Goal: Task Accomplishment & Management: Complete application form

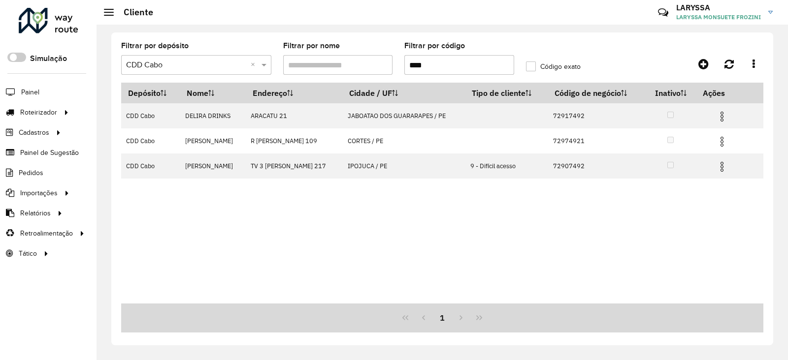
drag, startPoint x: 436, startPoint y: 69, endPoint x: 350, endPoint y: 72, distance: 86.3
click at [350, 72] on formly-group "Filtrar por depósito Selecione um depósito × CDD Cabo × Filtrar por nome Filtra…" at bounding box center [358, 62] width 486 height 40
paste input "text"
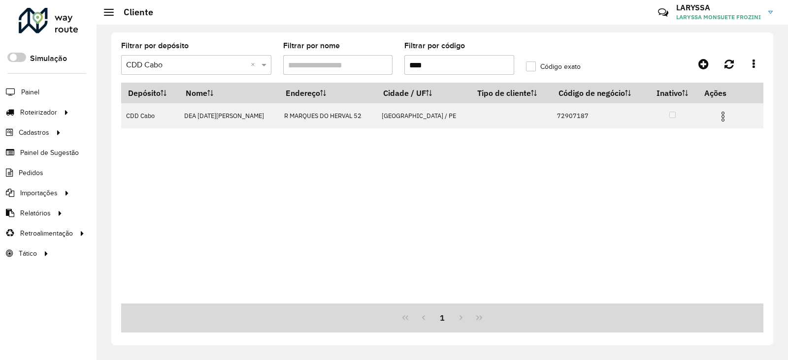
type input "****"
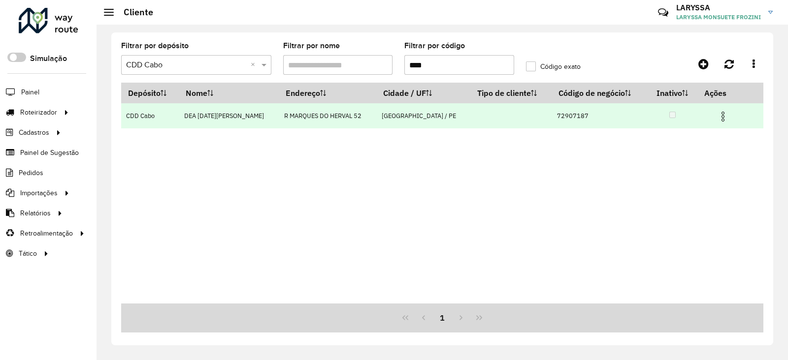
click at [720, 119] on img at bounding box center [723, 117] width 12 height 12
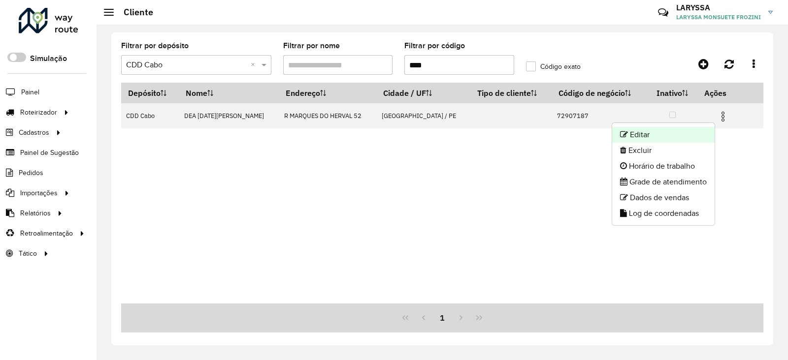
click at [658, 135] on li "Editar" at bounding box center [663, 135] width 102 height 16
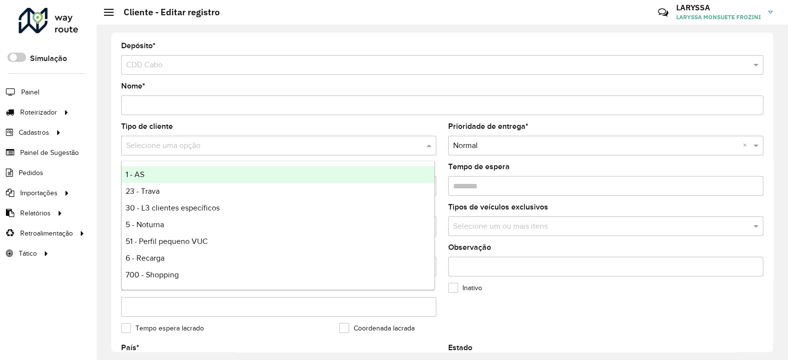
click at [178, 144] on input "text" at bounding box center [269, 146] width 286 height 12
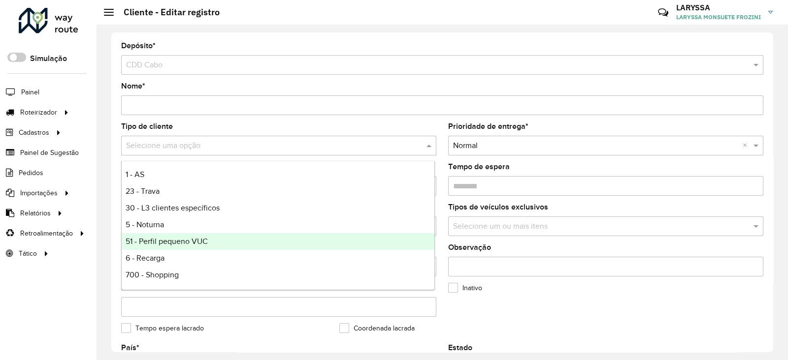
click at [190, 241] on span "51 - Perfil pequeno VUC" at bounding box center [167, 241] width 82 height 8
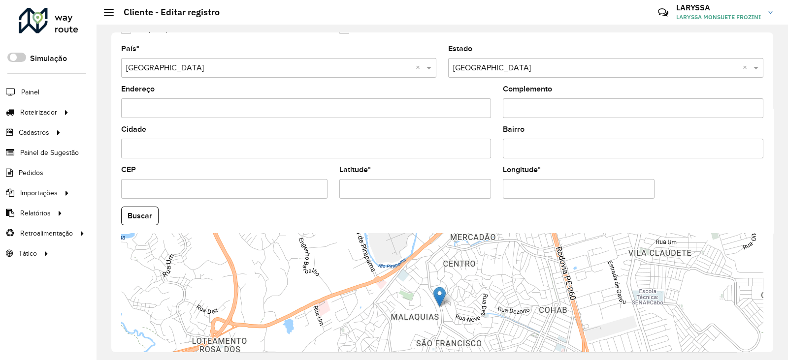
scroll to position [373, 0]
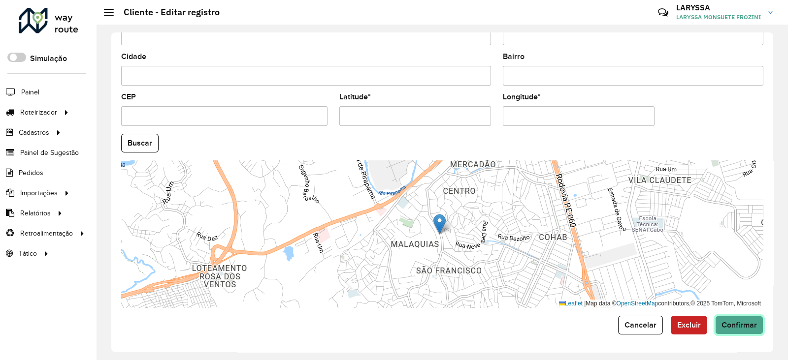
click at [744, 331] on button "Confirmar" at bounding box center [739, 325] width 48 height 19
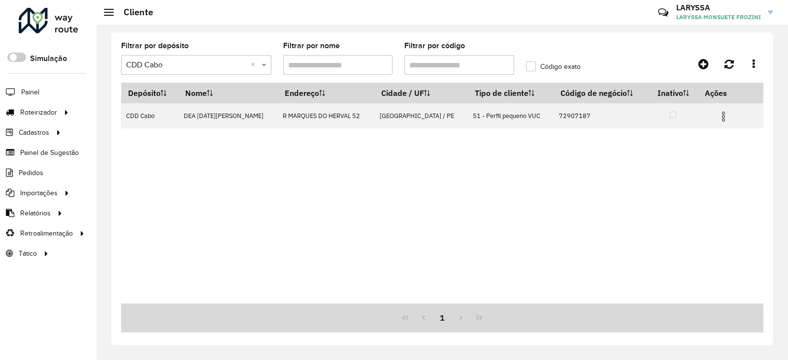
drag, startPoint x: 404, startPoint y: 63, endPoint x: 302, endPoint y: 62, distance: 101.9
click at [302, 62] on formly-group "Filtrar por depósito Selecione um depósito × CDD Cabo × Filtrar por nome Filtra…" at bounding box center [358, 62] width 486 height 40
paste input "*"
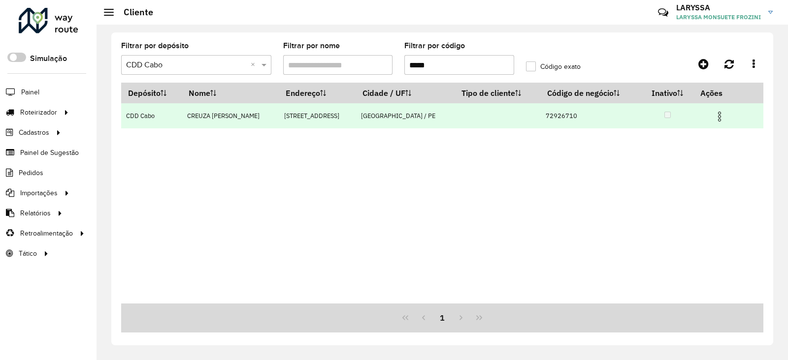
type input "*****"
click at [725, 112] on img at bounding box center [720, 117] width 12 height 12
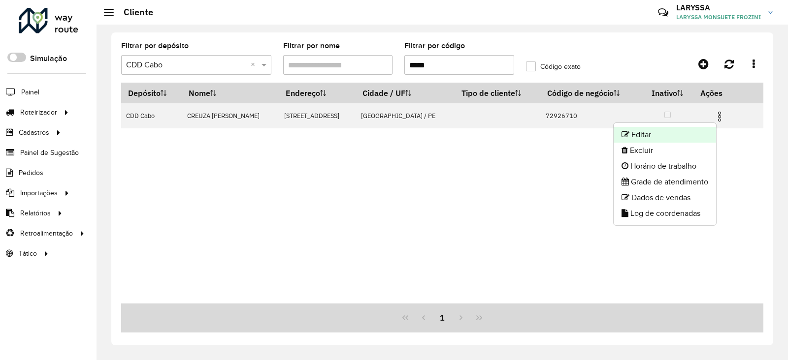
click at [667, 130] on li "Editar" at bounding box center [665, 135] width 102 height 16
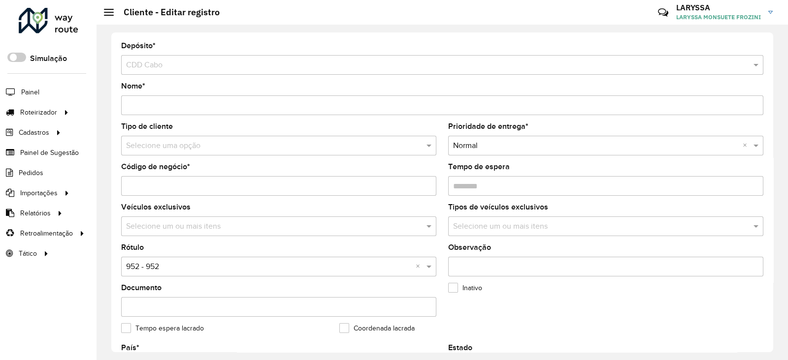
click at [164, 143] on input "text" at bounding box center [269, 146] width 286 height 12
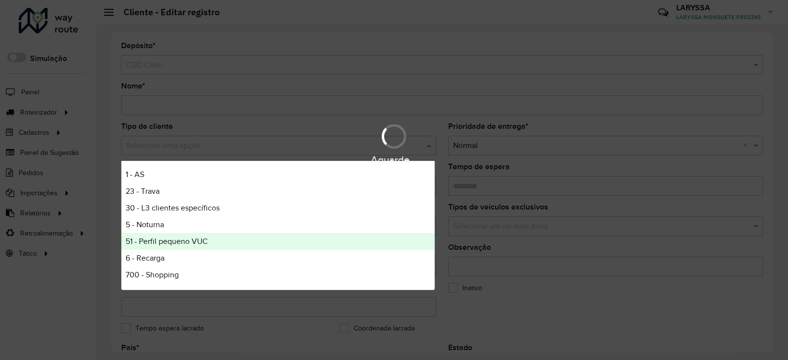
click at [178, 243] on span "51 - Perfil pequeno VUC" at bounding box center [167, 241] width 82 height 8
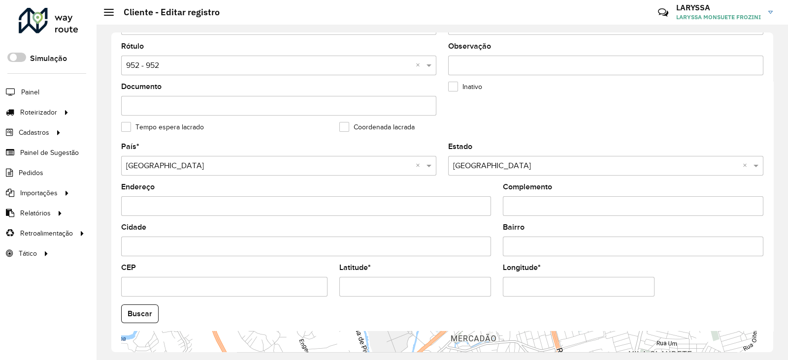
scroll to position [373, 0]
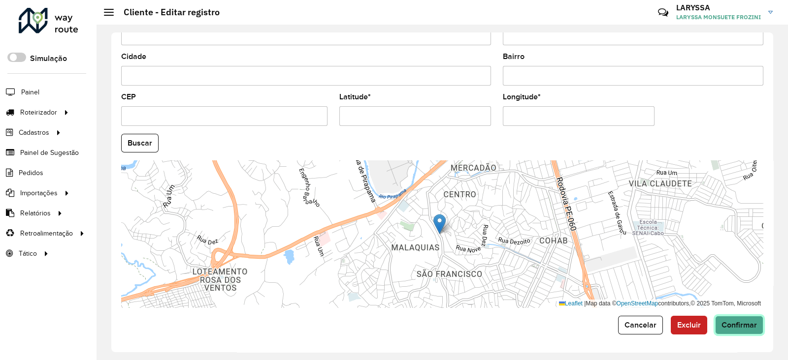
click at [736, 328] on span "Confirmar" at bounding box center [738, 325] width 35 height 8
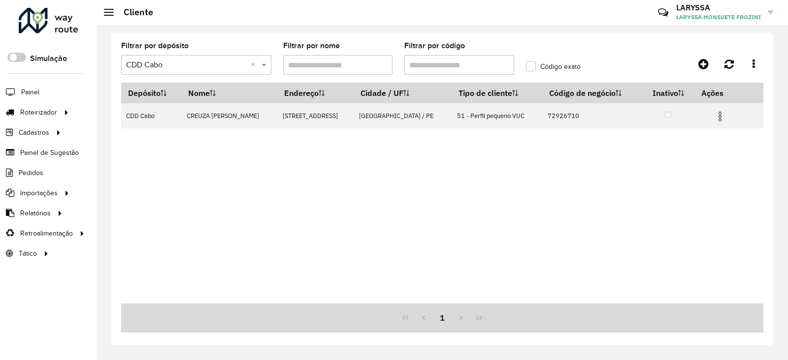
click at [448, 64] on input "Filtrar por código" at bounding box center [459, 65] width 110 height 20
paste input "text"
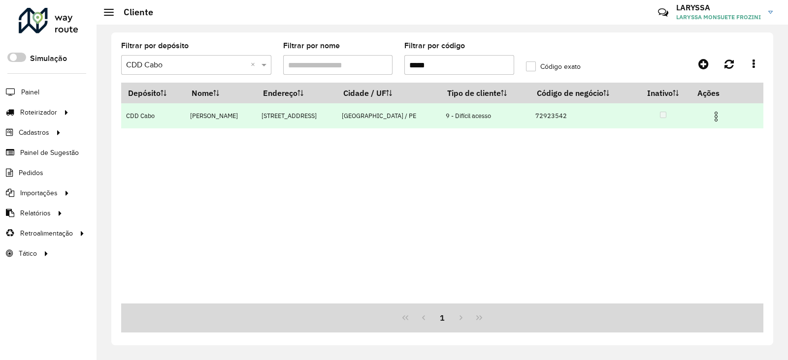
type input "*****"
click at [719, 116] on img at bounding box center [716, 117] width 12 height 12
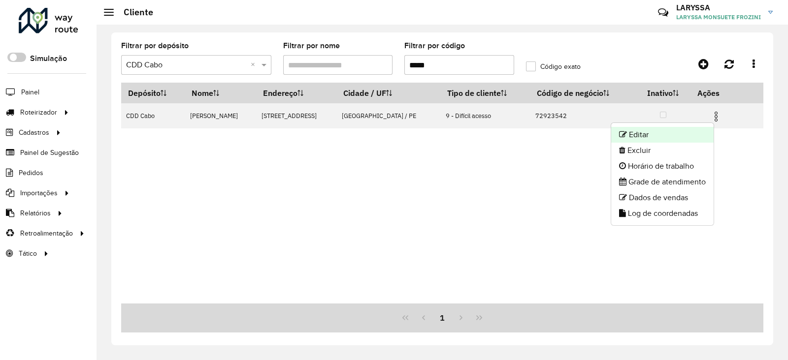
click at [651, 137] on li "Editar" at bounding box center [662, 135] width 102 height 16
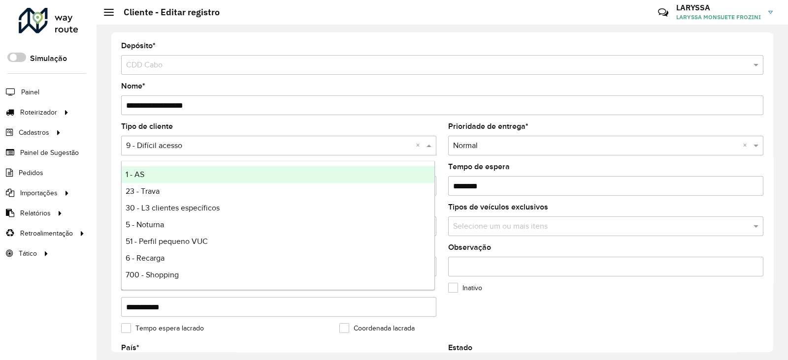
click at [217, 138] on div "Selecione uma opção × 9 - Difícil acesso ×" at bounding box center [278, 146] width 315 height 20
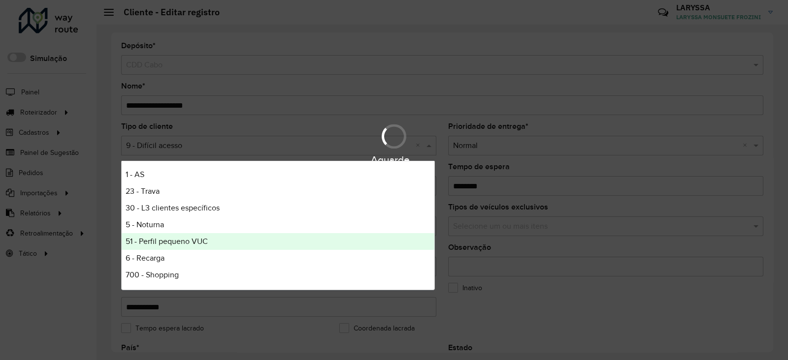
click at [197, 238] on span "51 - Perfil pequeno VUC" at bounding box center [167, 241] width 82 height 8
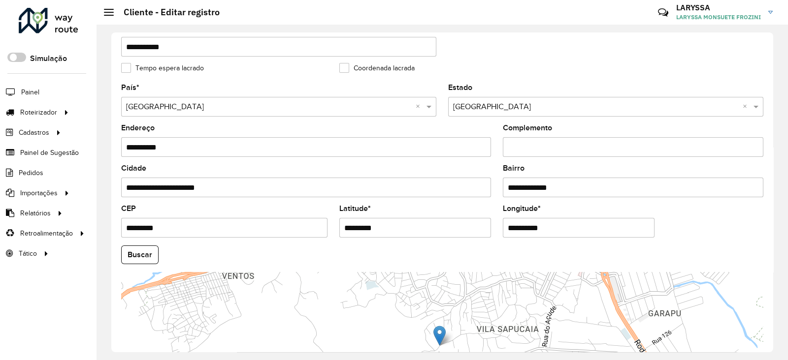
scroll to position [373, 0]
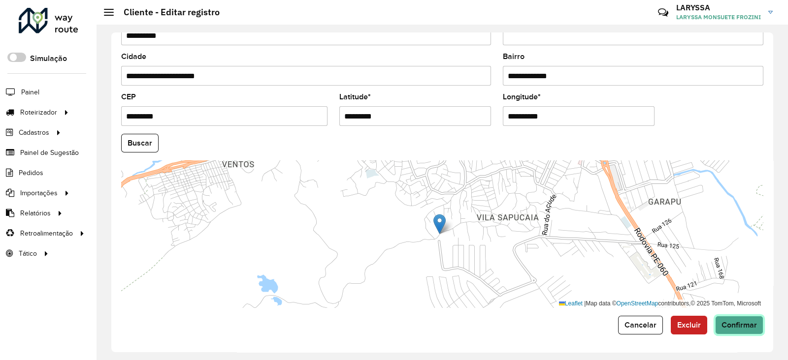
click at [742, 322] on span "Confirmar" at bounding box center [738, 325] width 35 height 8
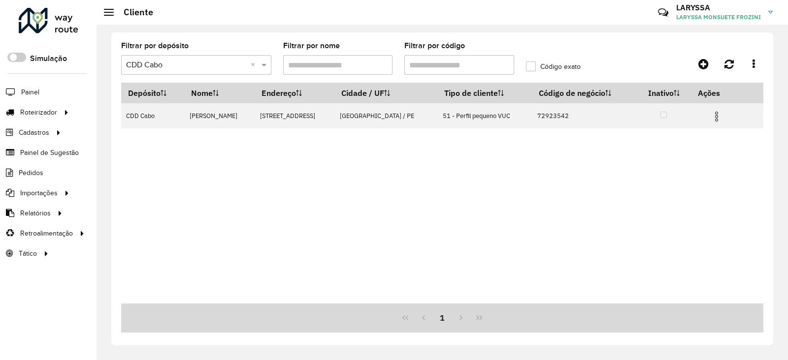
click at [475, 63] on input "Filtrar por código" at bounding box center [459, 65] width 110 height 20
paste input "text"
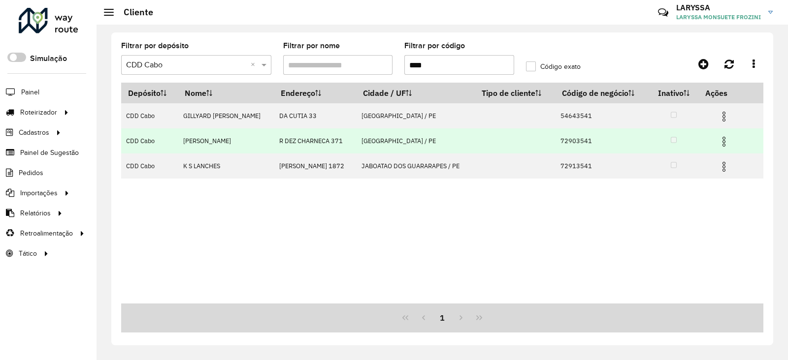
type input "****"
click at [725, 141] on img at bounding box center [724, 142] width 12 height 12
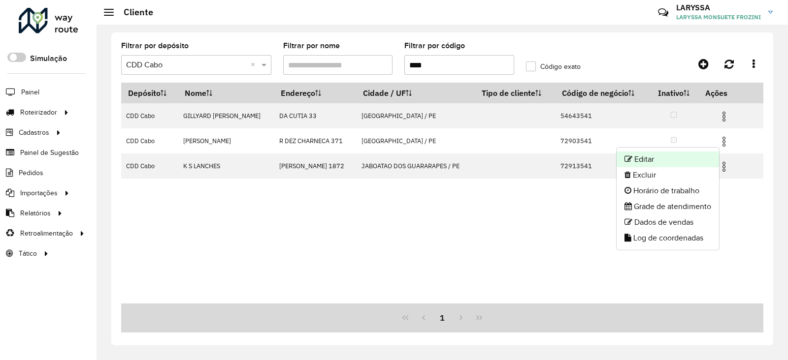
click at [655, 159] on li "Editar" at bounding box center [668, 160] width 102 height 16
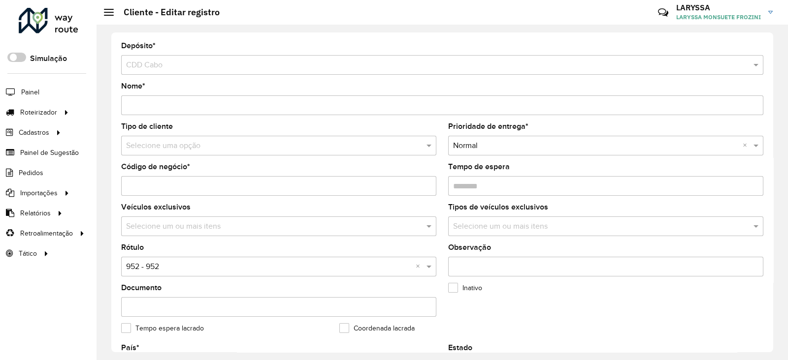
click at [184, 146] on input "text" at bounding box center [269, 146] width 286 height 12
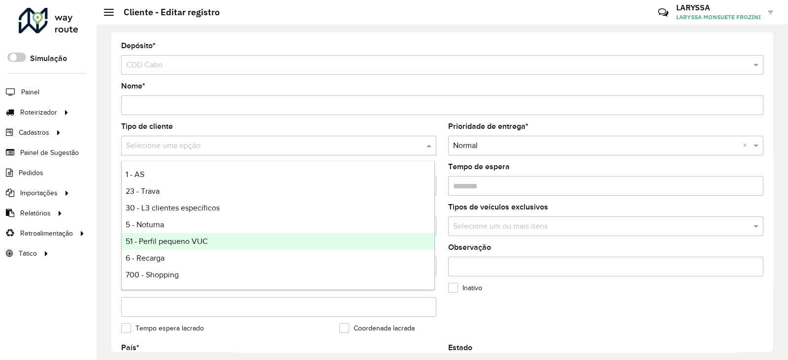
click at [199, 237] on span "51 - Perfil pequeno VUC" at bounding box center [167, 241] width 82 height 8
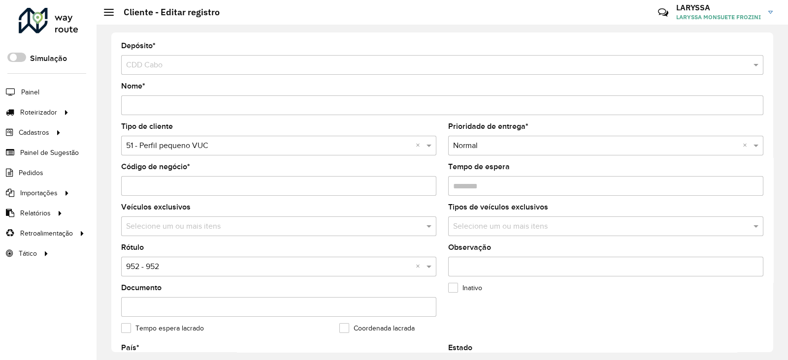
scroll to position [373, 0]
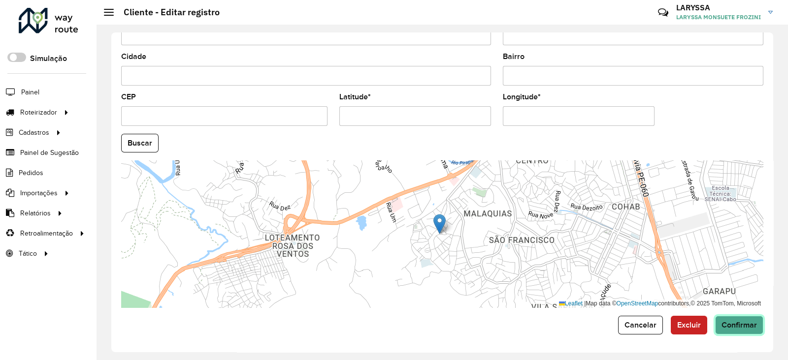
click at [747, 327] on span "Confirmar" at bounding box center [738, 325] width 35 height 8
